Goal: Use online tool/utility: Utilize a website feature to perform a specific function

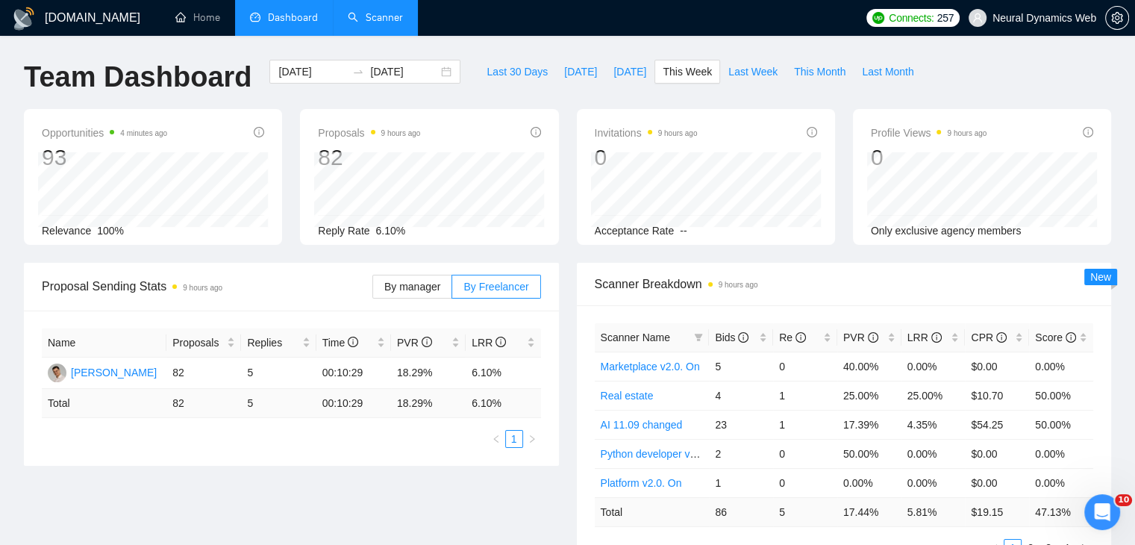
click at [368, 11] on link "Scanner" at bounding box center [375, 17] width 55 height 13
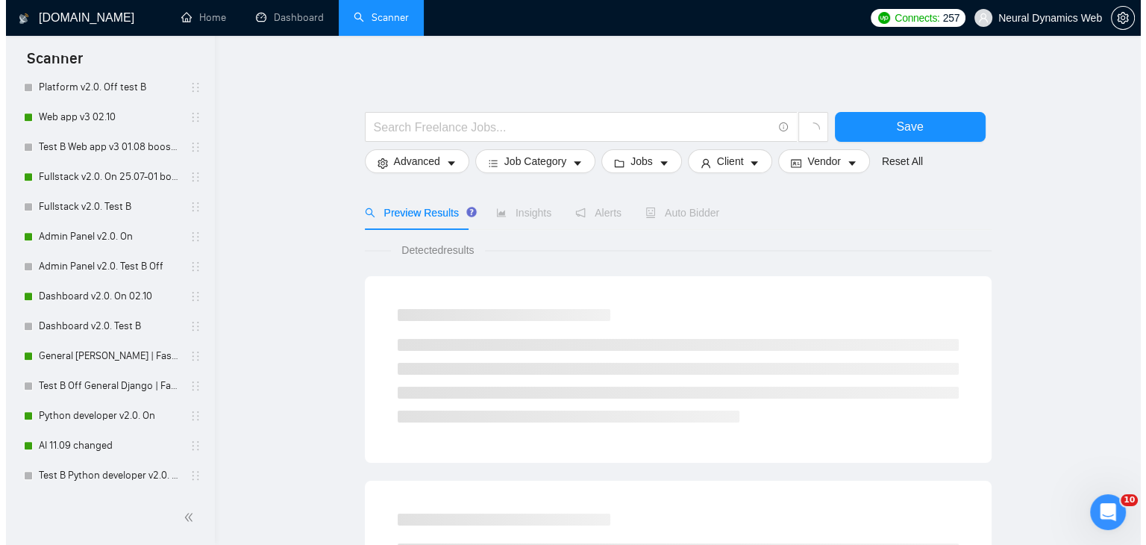
scroll to position [737, 0]
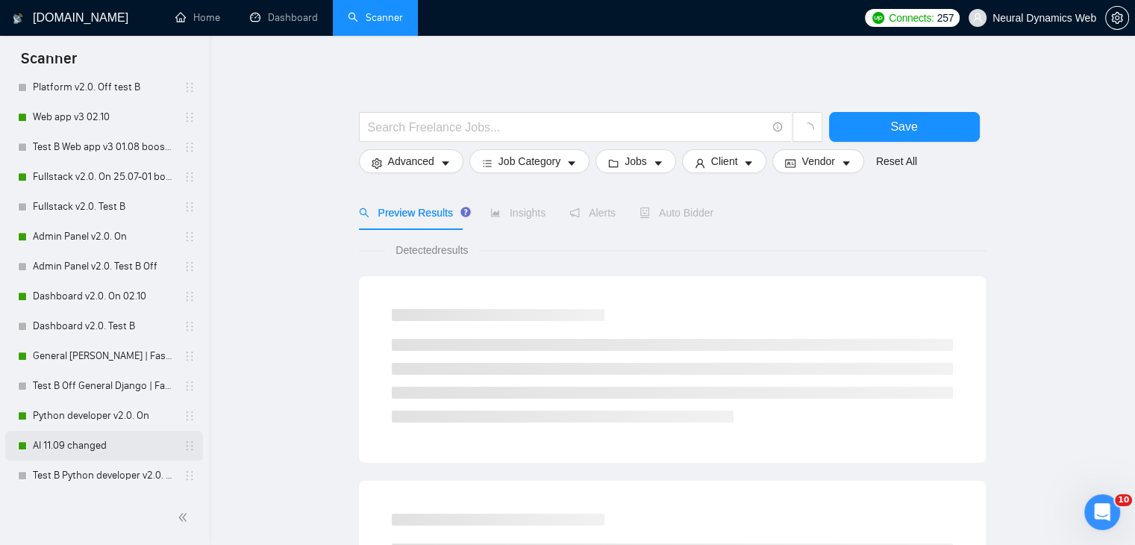
click at [66, 440] on link "AI 11.09 changed" at bounding box center [104, 446] width 142 height 30
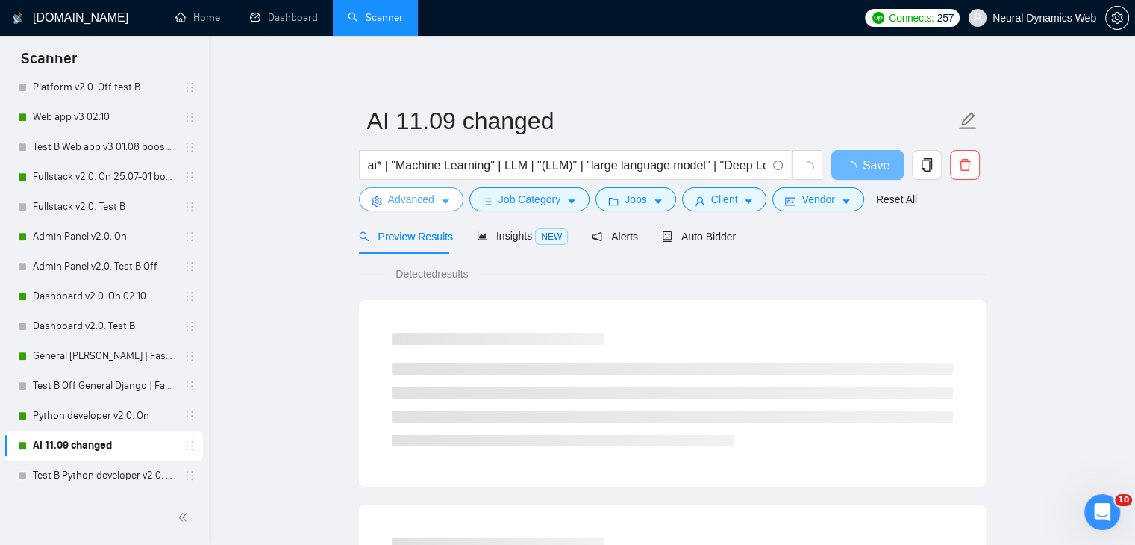
click at [399, 197] on span "Advanced" at bounding box center [411, 199] width 46 height 16
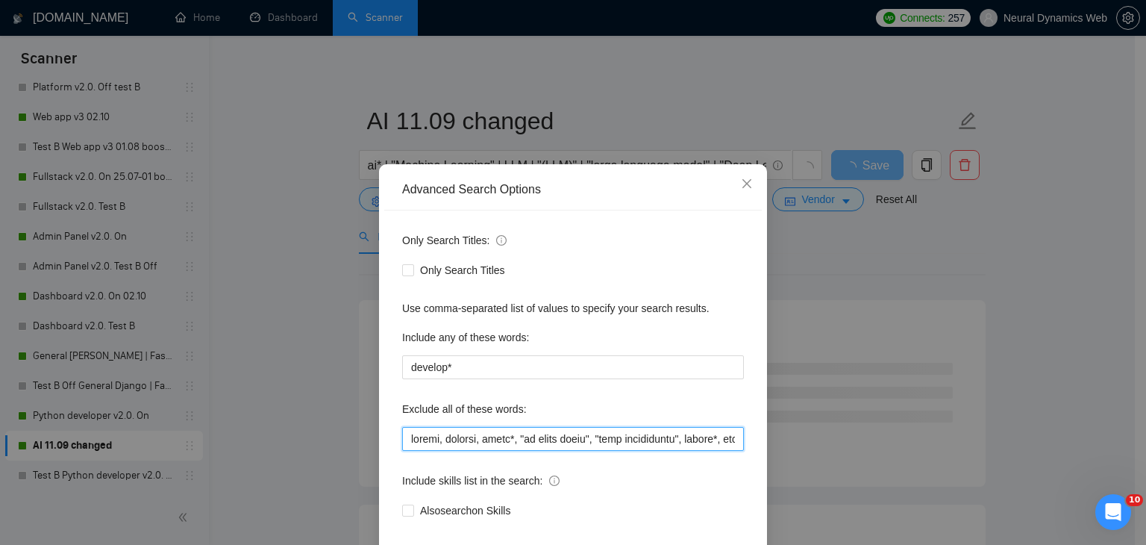
click at [409, 439] on input "text" at bounding box center [573, 439] width 342 height 24
type input "visualizer, mobile, website, canva*, "ai voice agent", "pair programming", rete…"
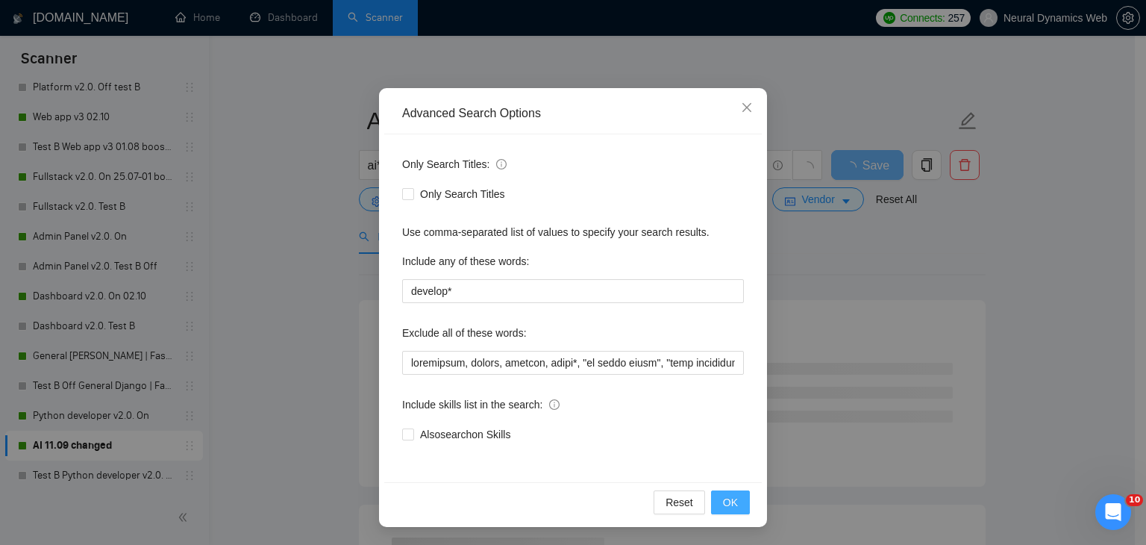
click at [723, 503] on span "OK" at bounding box center [730, 502] width 15 height 16
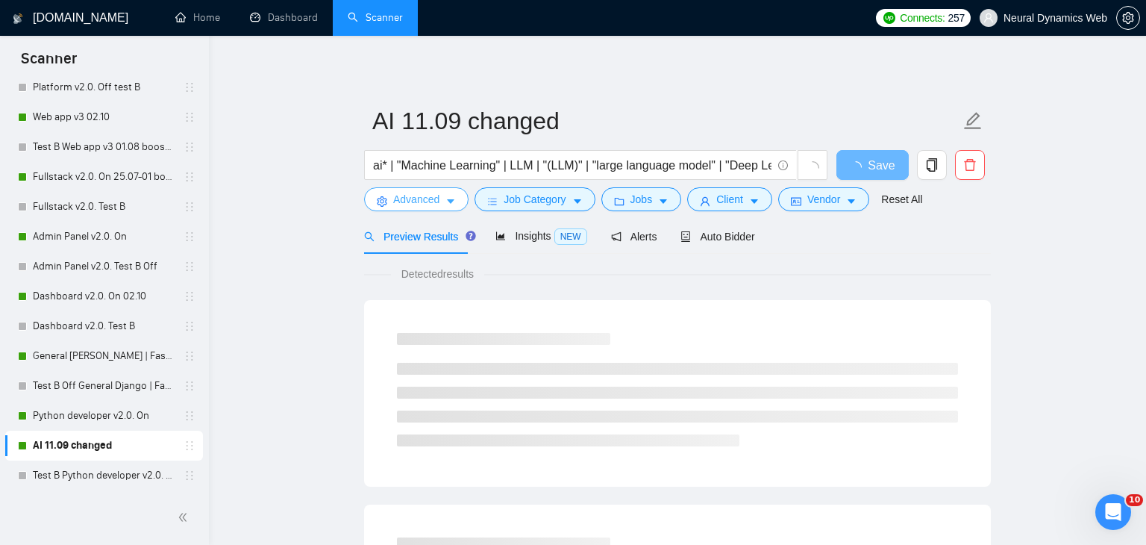
scroll to position [0, 0]
